Goal: Task Accomplishment & Management: Manage account settings

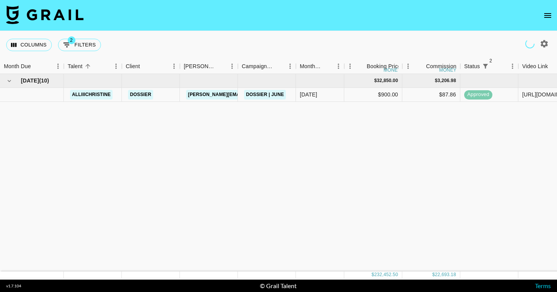
click at [546, 14] on icon "open drawer" at bounding box center [547, 15] width 9 height 9
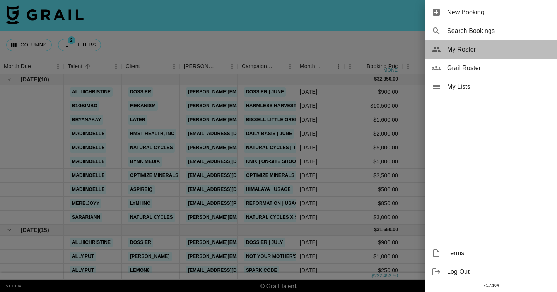
click at [497, 51] on span "My Roster" at bounding box center [499, 49] width 104 height 9
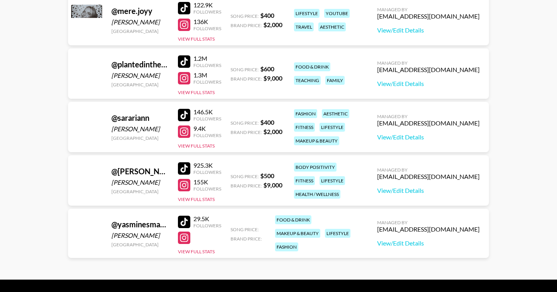
scroll to position [515, 0]
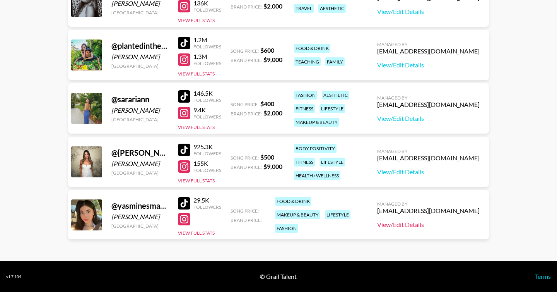
click at [447, 225] on link "View/Edit Details" at bounding box center [428, 225] width 103 height 8
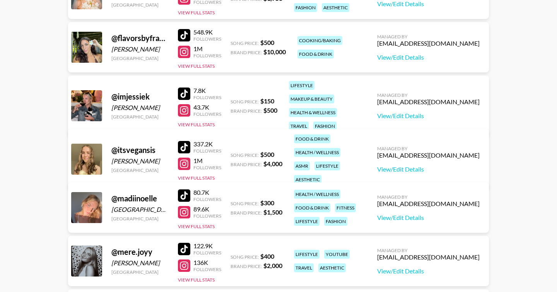
scroll to position [0, 0]
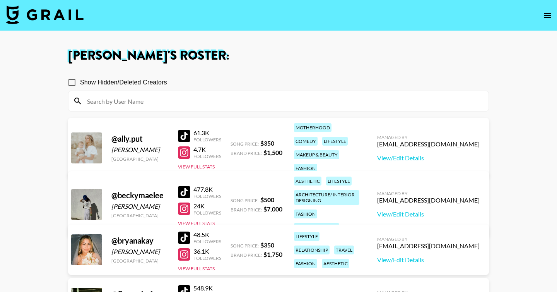
click at [72, 84] on input "Show Hidden/Deleted Creators" at bounding box center [72, 82] width 16 height 16
checkbox input "true"
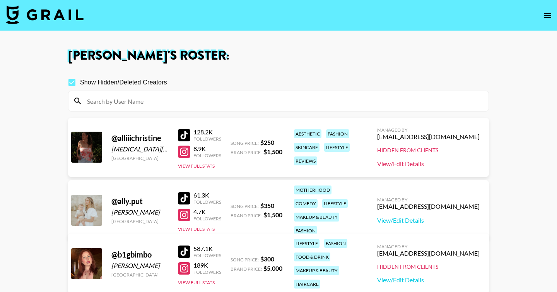
click at [437, 161] on link "View/Edit Details" at bounding box center [428, 164] width 103 height 8
click at [71, 17] on img at bounding box center [44, 14] width 77 height 19
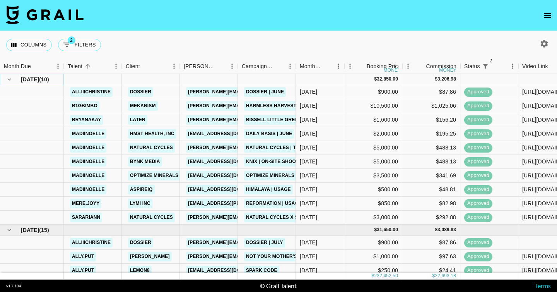
click at [11, 79] on icon "hide children" at bounding box center [9, 79] width 7 height 7
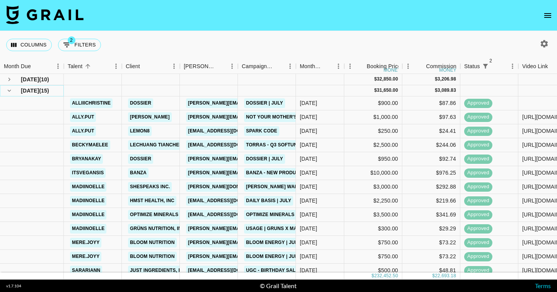
click at [9, 92] on icon "hide children" at bounding box center [9, 90] width 7 height 7
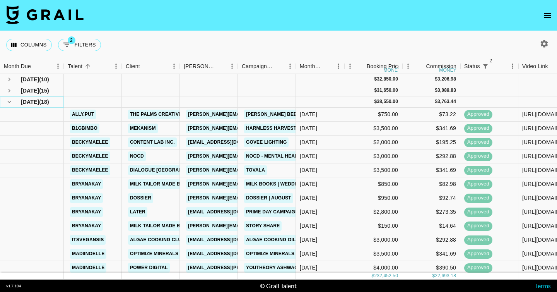
click at [8, 103] on icon "hide children" at bounding box center [9, 101] width 7 height 7
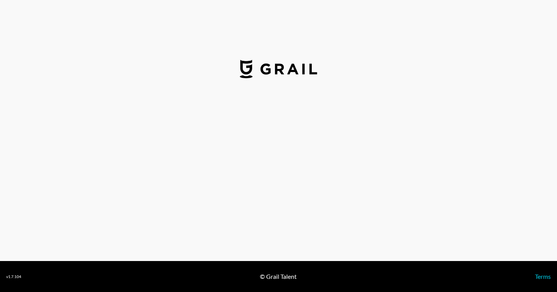
select select "USD"
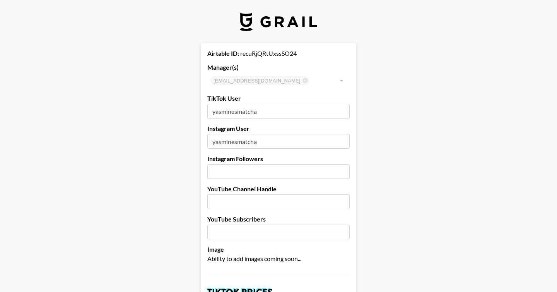
click at [241, 171] on input "number" at bounding box center [278, 171] width 142 height 15
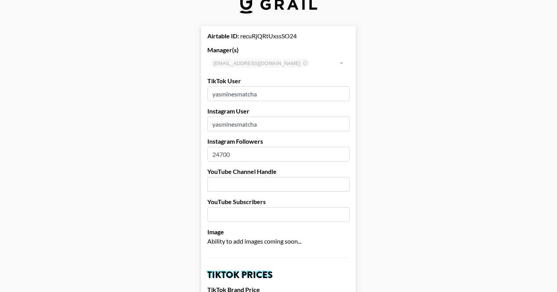
scroll to position [22, 0]
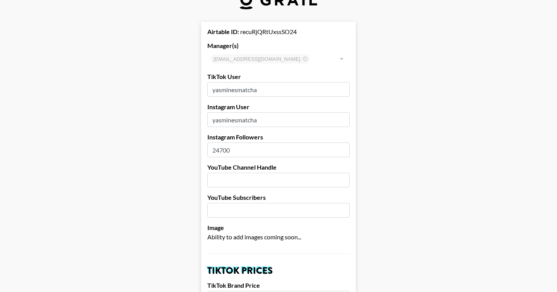
type input "24700"
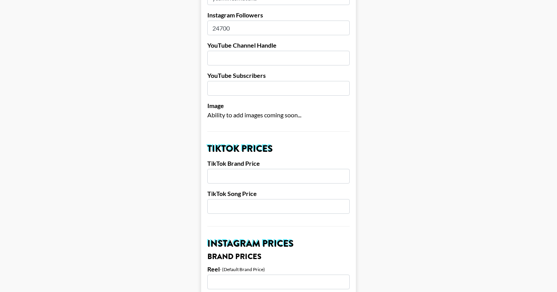
scroll to position [152, 0]
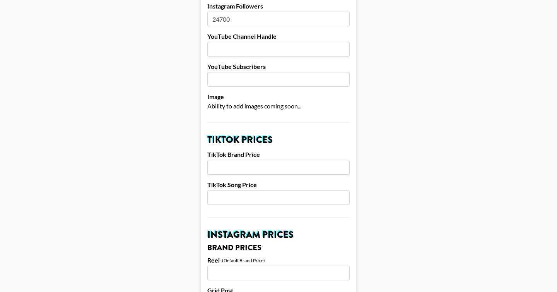
click at [242, 164] on input "number" at bounding box center [278, 167] width 142 height 15
type input "1200"
click at [235, 200] on input "number" at bounding box center [278, 197] width 142 height 15
type input "2"
type input "3"
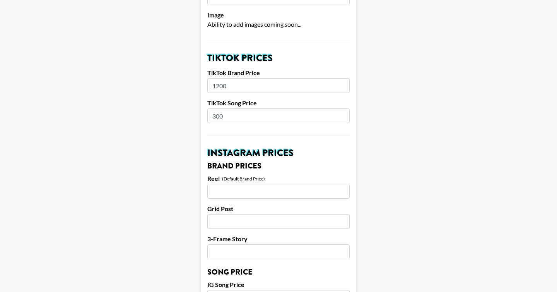
scroll to position [236, 0]
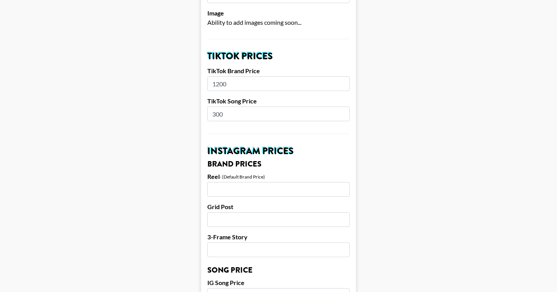
type input "300"
click at [268, 194] on input "number" at bounding box center [278, 189] width 142 height 15
type input "1500"
click at [273, 223] on input "number" at bounding box center [278, 219] width 142 height 15
type input "12"
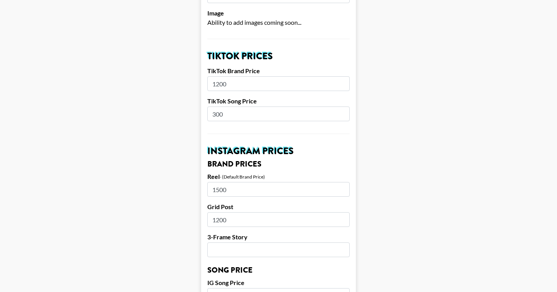
type input "1200"
click at [272, 243] on input "number" at bounding box center [278, 249] width 142 height 15
type input "750"
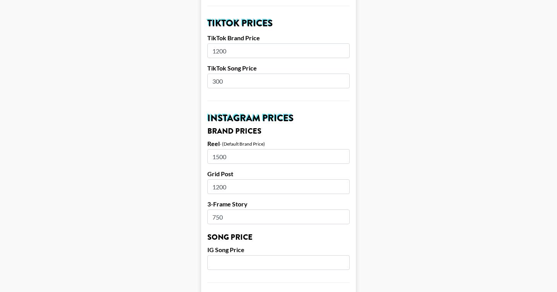
scroll to position [276, 0]
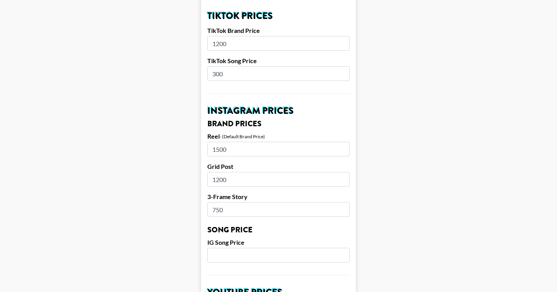
click at [267, 251] on input "number" at bounding box center [278, 255] width 142 height 15
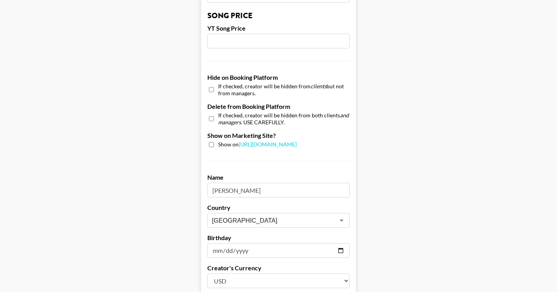
scroll to position [758, 0]
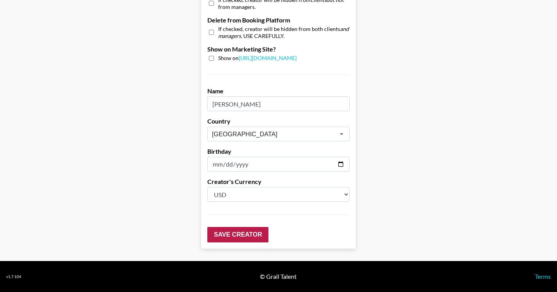
type input "300"
click at [252, 233] on input "Save Creator" at bounding box center [237, 234] width 61 height 15
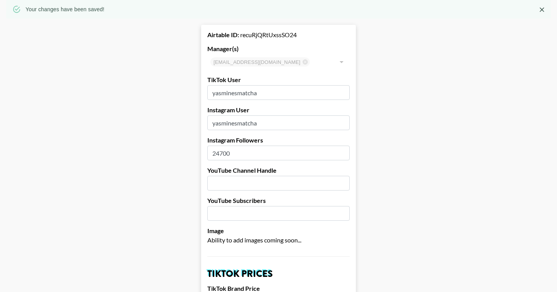
click at [252, 233] on label "Image" at bounding box center [278, 231] width 142 height 8
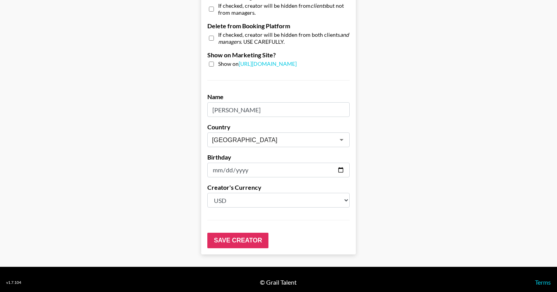
scroll to position [747, 0]
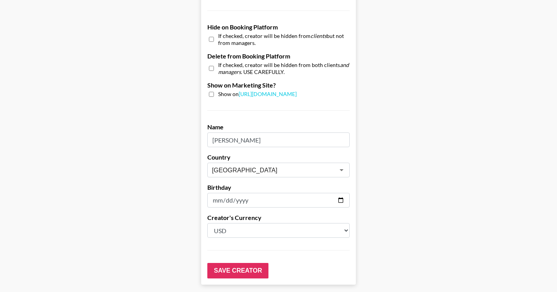
click at [209, 95] on input "checkbox" at bounding box center [211, 94] width 5 height 5
checkbox input "true"
click at [248, 269] on input "Save Creator" at bounding box center [237, 270] width 61 height 15
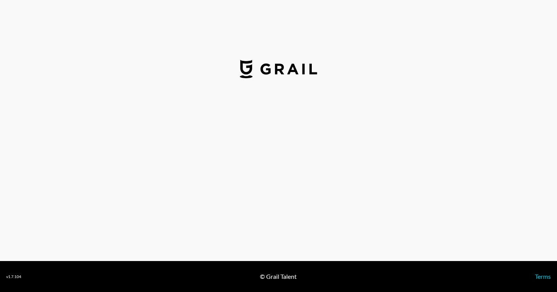
select select "USD"
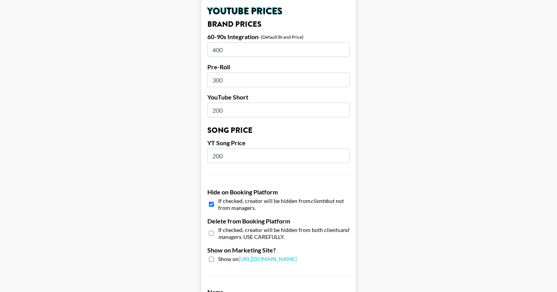
scroll to position [565, 0]
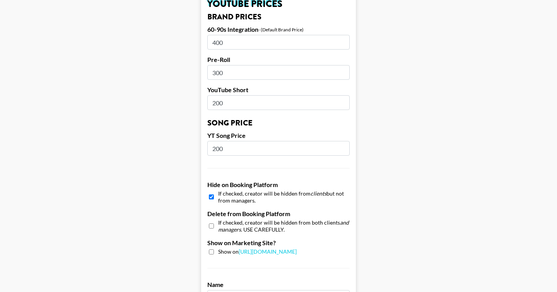
click at [211, 225] on input "checkbox" at bounding box center [211, 225] width 5 height 11
checkbox input "true"
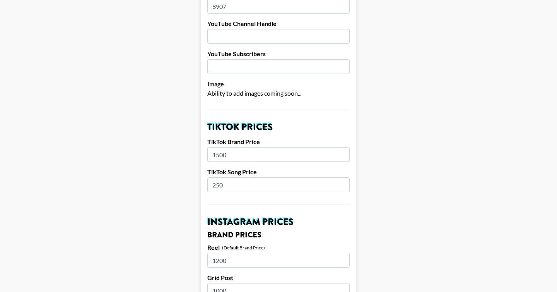
scroll to position [0, 0]
